Goal: Check status

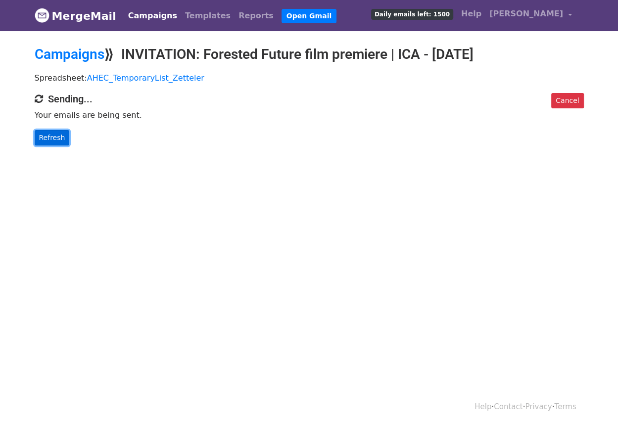
click at [50, 146] on link "Refresh" at bounding box center [52, 137] width 35 height 15
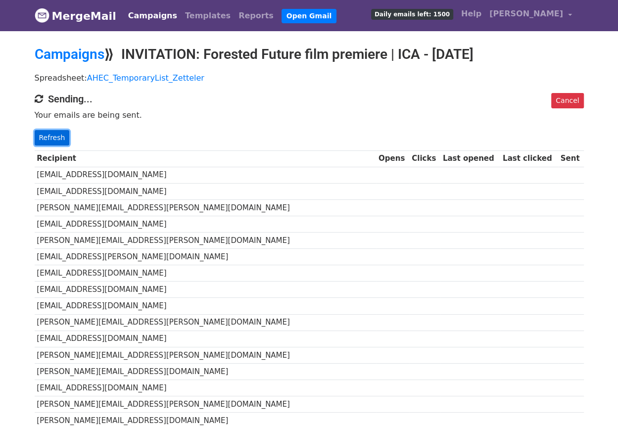
click at [51, 146] on link "Refresh" at bounding box center [52, 137] width 35 height 15
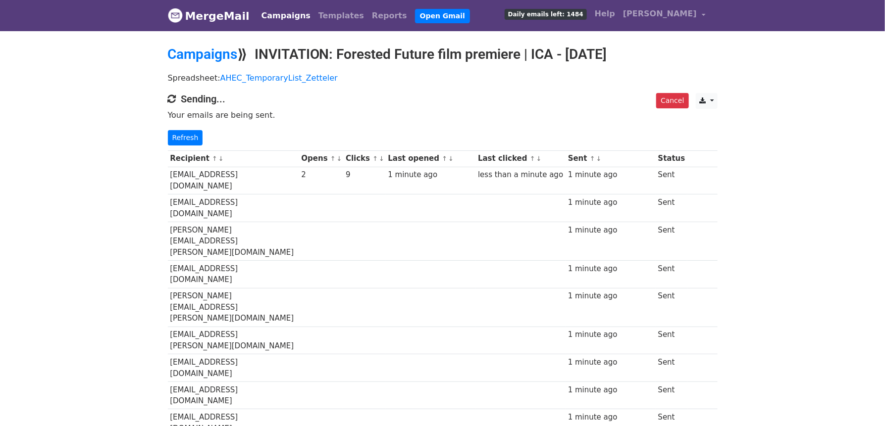
click at [342, 162] on link "↓" at bounding box center [339, 158] width 5 height 7
click at [186, 146] on link "Refresh" at bounding box center [185, 137] width 35 height 15
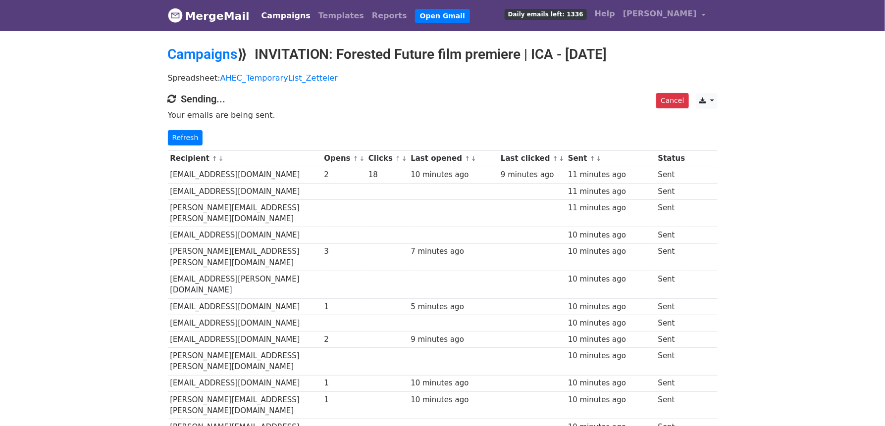
click at [407, 162] on link "↓" at bounding box center [404, 158] width 5 height 7
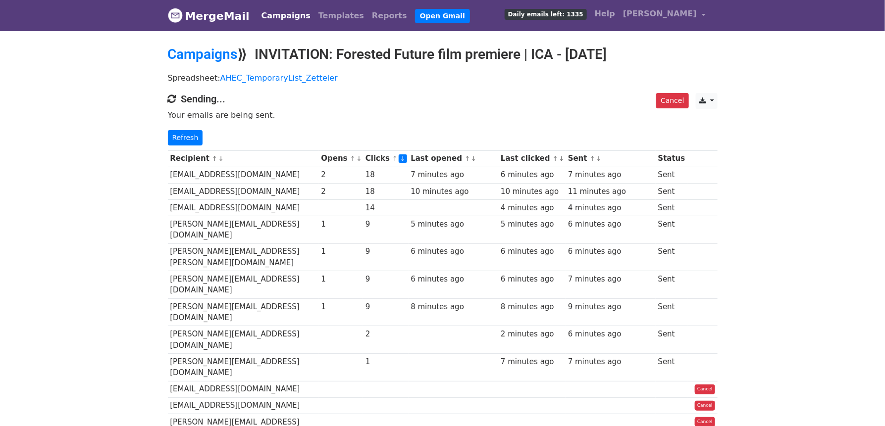
click at [362, 162] on link "↓" at bounding box center [358, 158] width 5 height 7
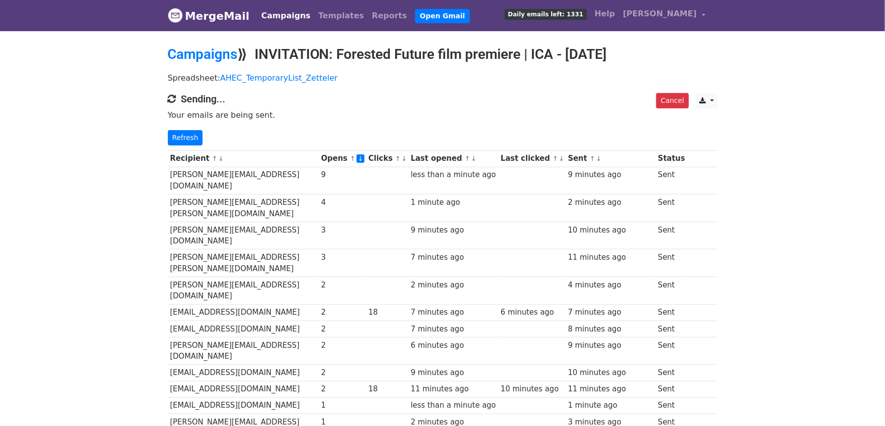
click at [602, 162] on link "↓" at bounding box center [598, 158] width 5 height 7
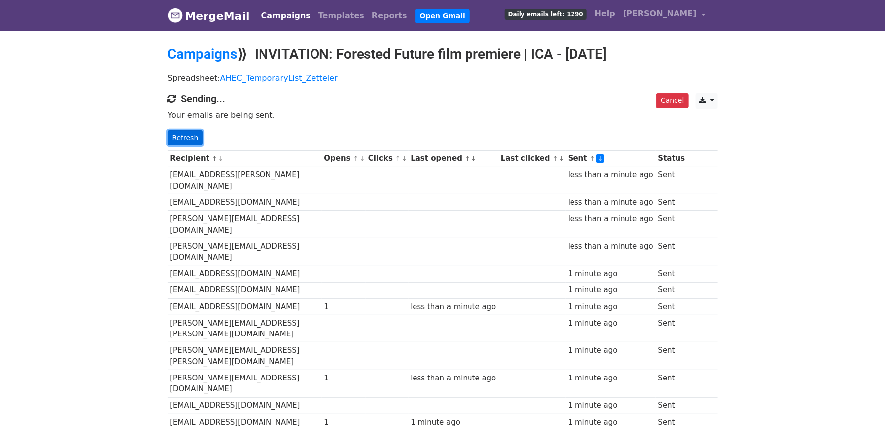
click at [179, 146] on link "Refresh" at bounding box center [185, 137] width 35 height 15
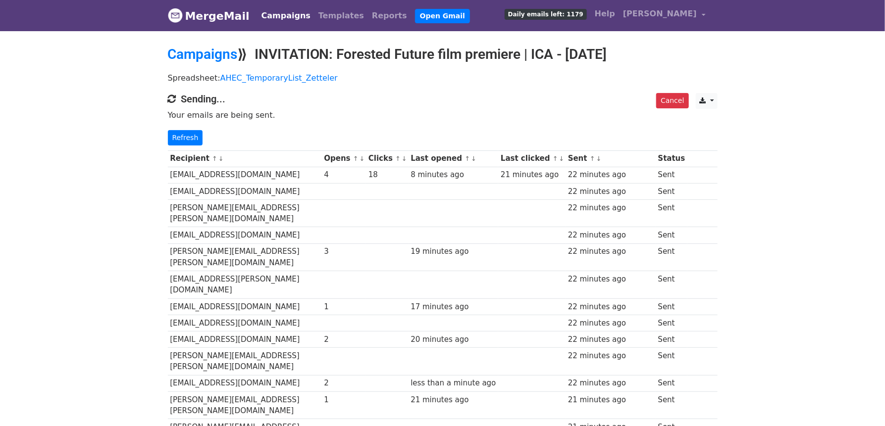
click at [365, 162] on link "↓" at bounding box center [361, 158] width 5 height 7
